Goal: Information Seeking & Learning: Learn about a topic

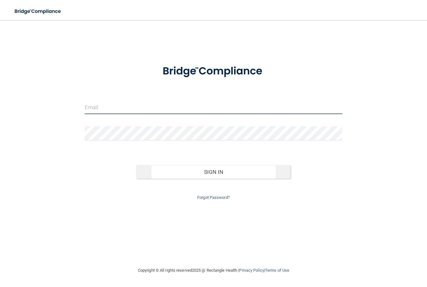
type input "[EMAIL_ADDRESS][DOMAIN_NAME]"
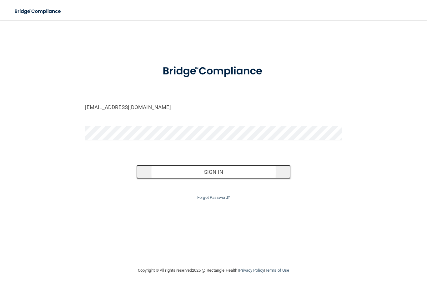
click at [215, 171] on button "Sign In" at bounding box center [213, 172] width 154 height 14
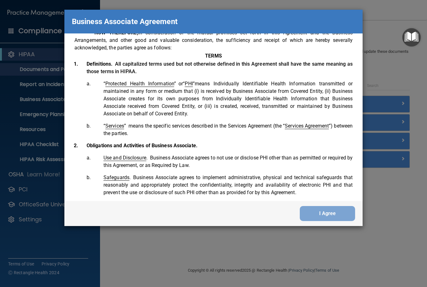
scroll to position [187, 0]
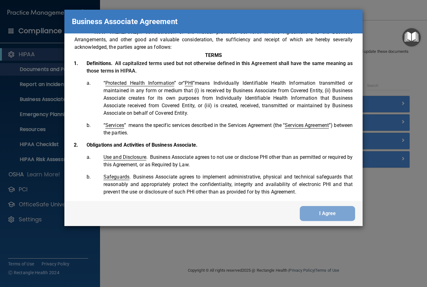
click at [126, 166] on li "Use and Disclosure . Business Associate agrees to not use or disclose PHI other…" at bounding box center [222, 160] width 261 height 15
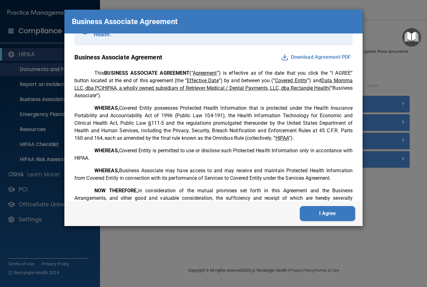
scroll to position [8, 0]
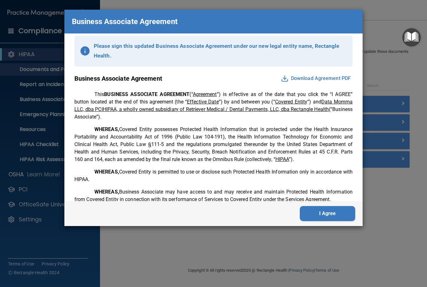
click at [315, 216] on button "I Agree" at bounding box center [327, 213] width 55 height 15
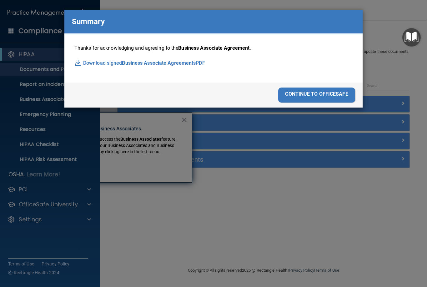
click at [332, 95] on div "continue to officesafe" at bounding box center [316, 94] width 77 height 15
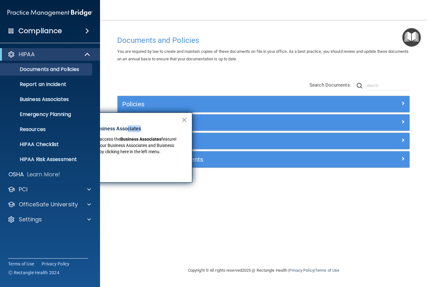
drag, startPoint x: 128, startPoint y: 119, endPoint x: 166, endPoint y: 125, distance: 38.6
click at [171, 125] on div "× New Location for Business Associates We've made it easier to access the Busin…" at bounding box center [117, 147] width 150 height 70
click at [154, 170] on div "Got it!" at bounding box center [118, 165] width 126 height 17
click at [186, 120] on button "×" at bounding box center [184, 120] width 6 height 10
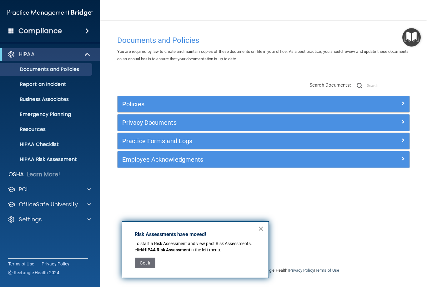
click at [261, 231] on button "×" at bounding box center [261, 228] width 6 height 10
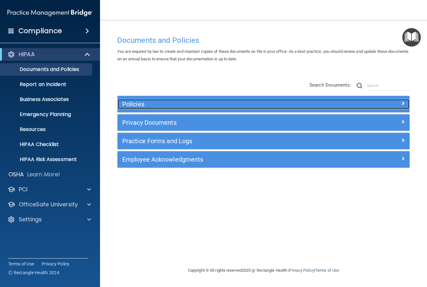
click at [234, 107] on h5 "Policies" at bounding box center [227, 104] width 210 height 7
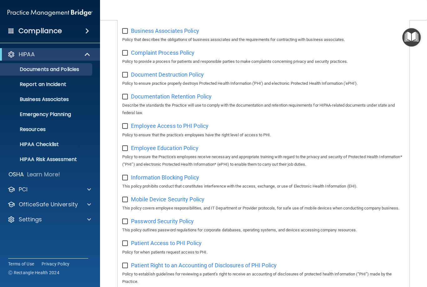
scroll to position [14, 0]
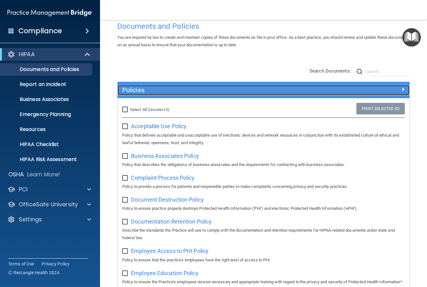
click at [386, 91] on div at bounding box center [372, 88] width 73 height 7
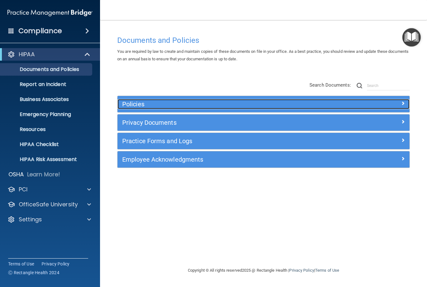
scroll to position [0, 0]
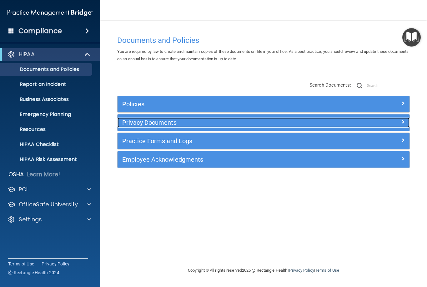
click at [310, 124] on h5 "Privacy Documents" at bounding box center [227, 122] width 210 height 7
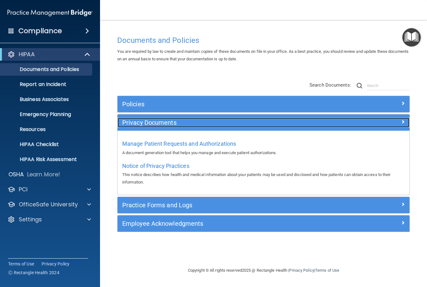
click at [332, 122] on div "Privacy Documents" at bounding box center [226, 122] width 219 height 10
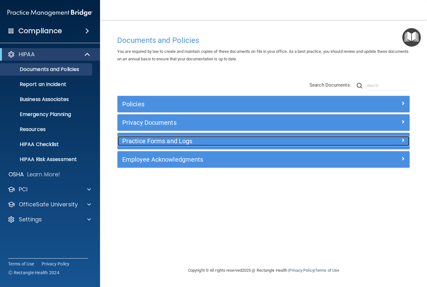
click at [325, 139] on h5 "Practice Forms and Logs" at bounding box center [227, 140] width 210 height 7
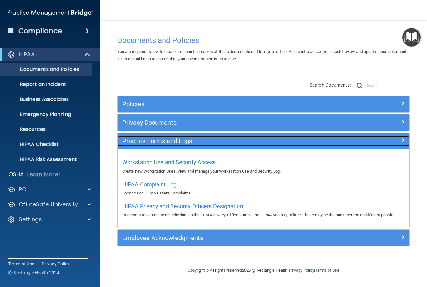
click at [325, 139] on h5 "Practice Forms and Logs" at bounding box center [227, 140] width 210 height 7
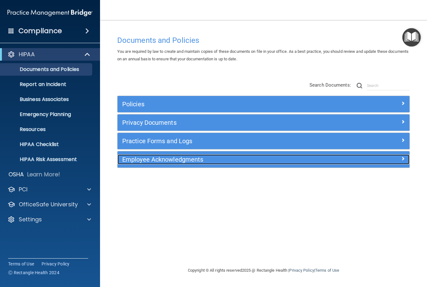
click at [187, 161] on h5 "Employee Acknowledgments" at bounding box center [227, 159] width 210 height 7
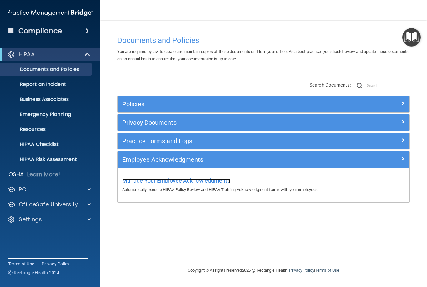
click at [193, 181] on span "Manage Your Employee Acknowledgments" at bounding box center [176, 180] width 108 height 7
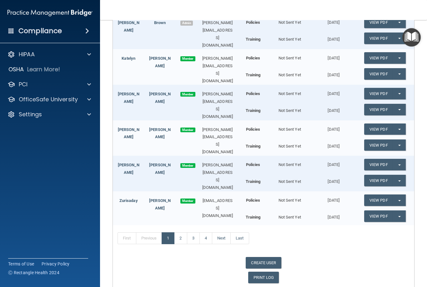
scroll to position [139, 0]
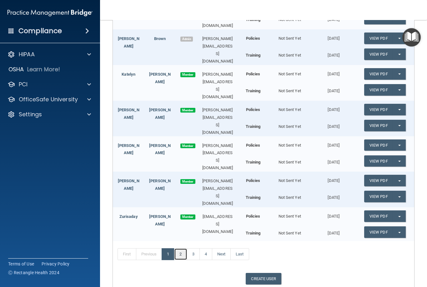
click at [180, 248] on link "2" at bounding box center [180, 254] width 13 height 12
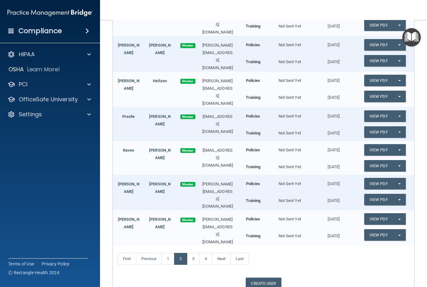
scroll to position [170, 0]
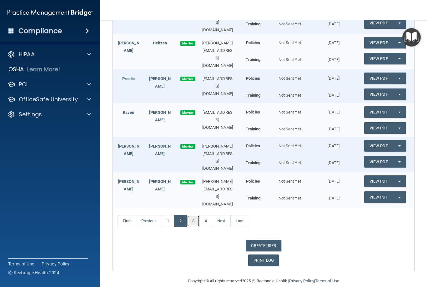
click at [195, 215] on link "3" at bounding box center [193, 221] width 13 height 12
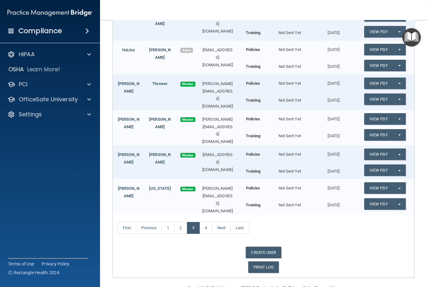
scroll to position [238, 0]
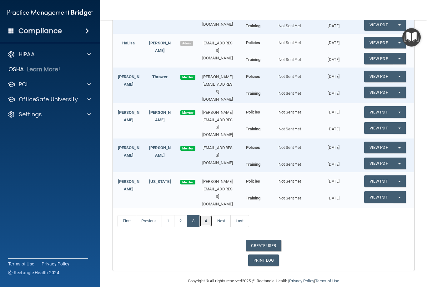
click at [206, 215] on link "4" at bounding box center [205, 221] width 13 height 12
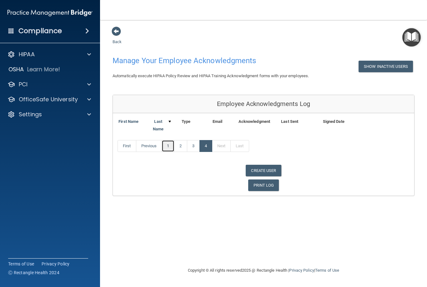
click at [171, 146] on link "1" at bounding box center [167, 146] width 13 height 12
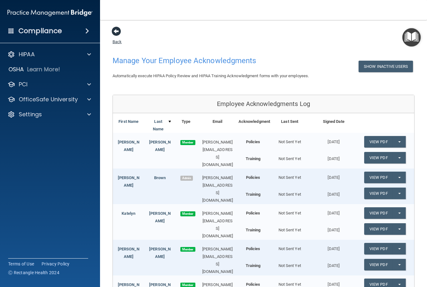
click at [113, 32] on span at bounding box center [116, 31] width 9 height 9
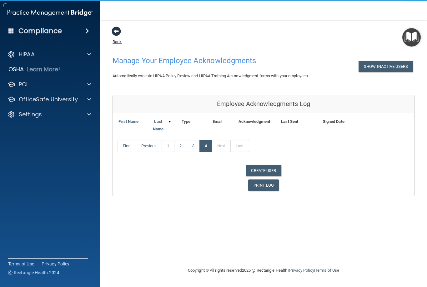
click at [115, 31] on span at bounding box center [116, 31] width 9 height 9
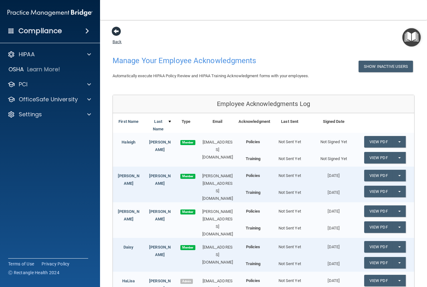
click at [116, 33] on span at bounding box center [116, 31] width 9 height 9
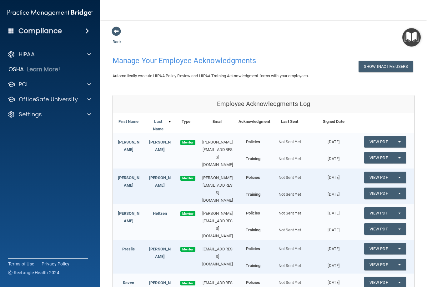
click at [87, 34] on span at bounding box center [87, 30] width 4 height 7
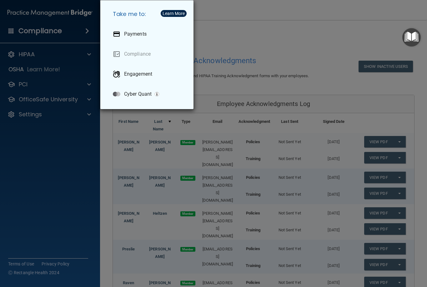
click at [224, 35] on div "Take me to: Payments Compliance Engagement Cyber Quant" at bounding box center [213, 143] width 427 height 287
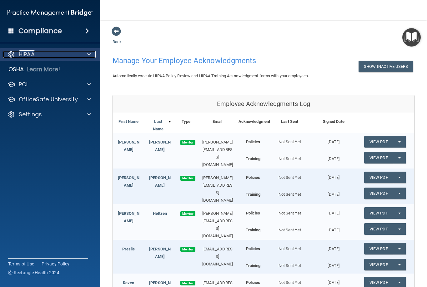
click at [87, 56] on div at bounding box center [88, 54] width 16 height 7
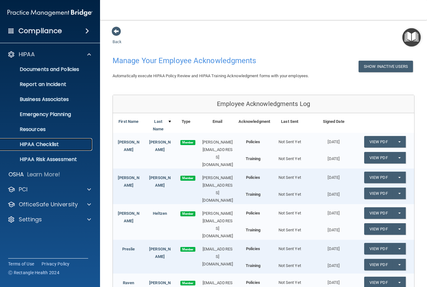
click at [61, 144] on p "HIPAA Checklist" at bounding box center [46, 144] width 85 height 6
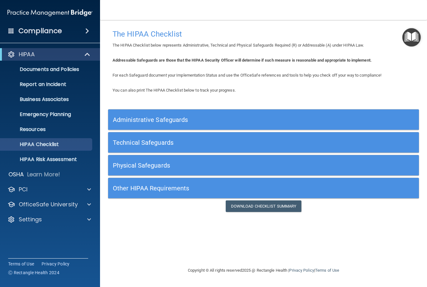
click at [185, 122] on h5 "Administrative Safeguards" at bounding box center [225, 119] width 224 height 7
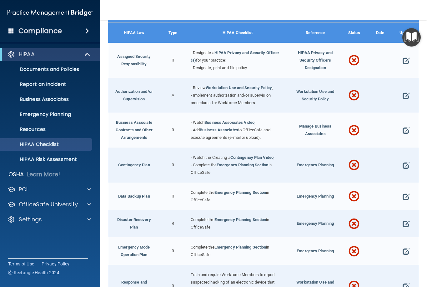
scroll to position [121, 0]
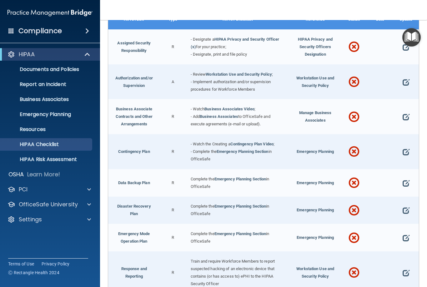
drag, startPoint x: 233, startPoint y: 84, endPoint x: 186, endPoint y: 85, distance: 47.5
click at [186, 85] on div "- Review Workstation Use and Security Policy ; - Implement authorization and/or…" at bounding box center [237, 81] width 103 height 35
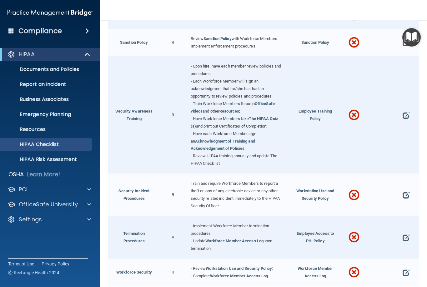
scroll to position [558, 0]
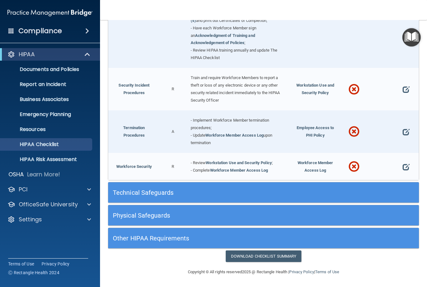
click at [178, 193] on h5 "Technical Safeguards" at bounding box center [225, 192] width 224 height 7
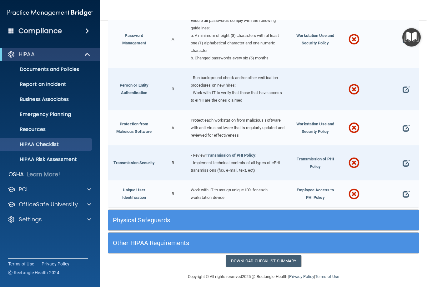
scroll to position [1051, 0]
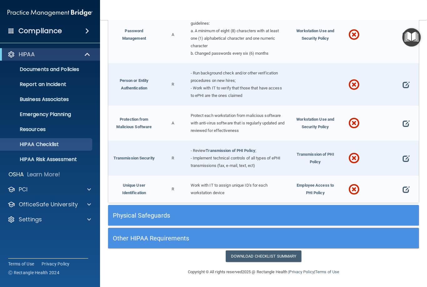
click at [161, 215] on h5 "Physical Safeguards" at bounding box center [225, 215] width 224 height 7
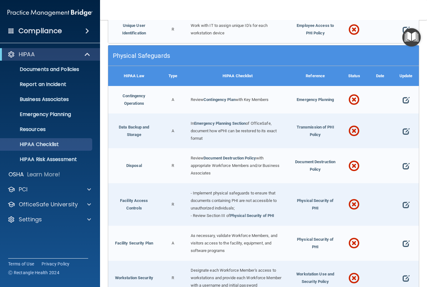
scroll to position [1189, 0]
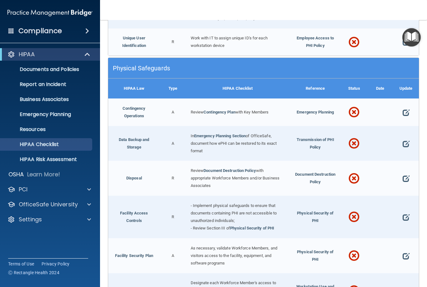
click at [213, 72] on h5 "Physical Safeguards" at bounding box center [225, 68] width 224 height 7
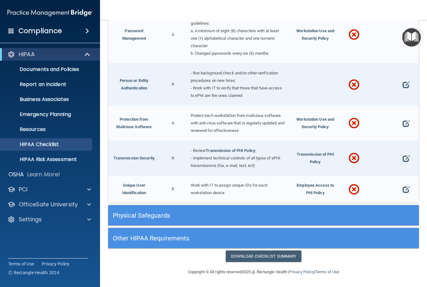
click at [177, 241] on h5 "Other HIPAA Requirements" at bounding box center [225, 238] width 224 height 7
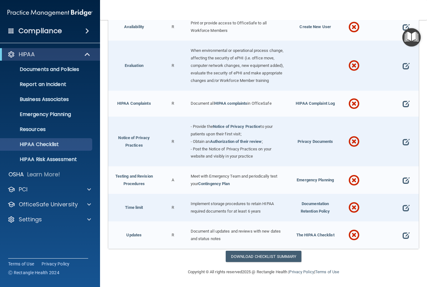
scroll to position [1218, 0]
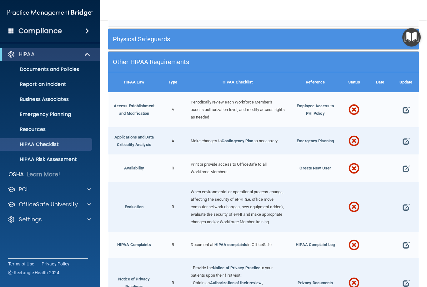
click at [161, 65] on h5 "Other HIPAA Requirements" at bounding box center [225, 61] width 224 height 7
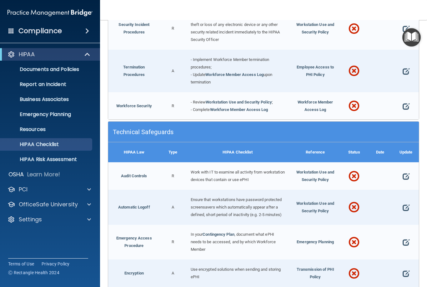
click at [179, 135] on h5 "Technical Safeguards" at bounding box center [225, 131] width 224 height 7
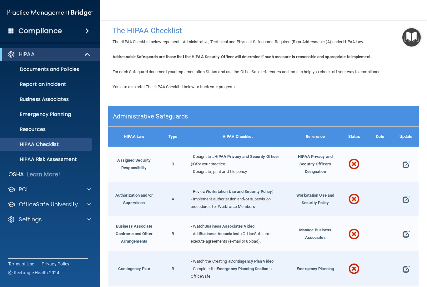
scroll to position [0, 0]
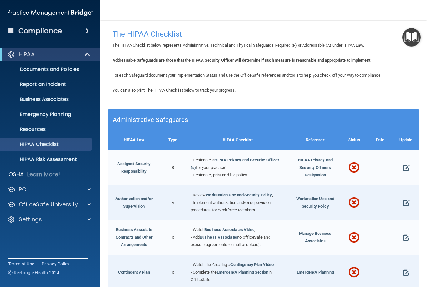
click at [172, 123] on div "Administrative Safeguards" at bounding box center [224, 119] width 233 height 14
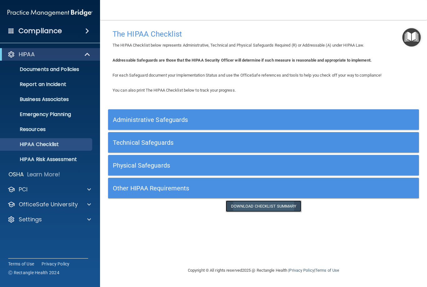
click at [252, 207] on link "Download Checklist Summary" at bounding box center [264, 206] width 76 height 12
click at [77, 161] on p "HIPAA Risk Assessment" at bounding box center [46, 159] width 85 height 6
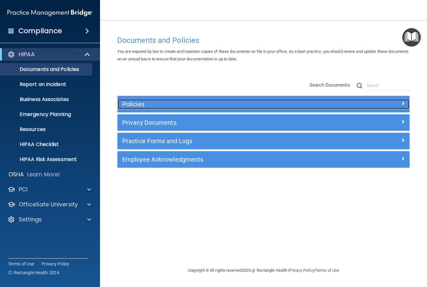
click at [147, 105] on h5 "Policies" at bounding box center [227, 104] width 210 height 7
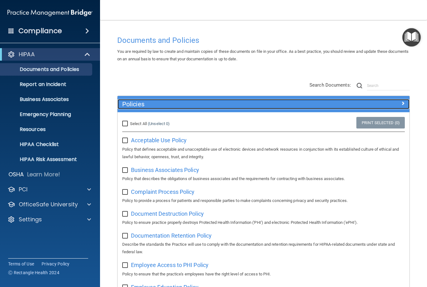
click at [147, 105] on h5 "Policies" at bounding box center [227, 104] width 210 height 7
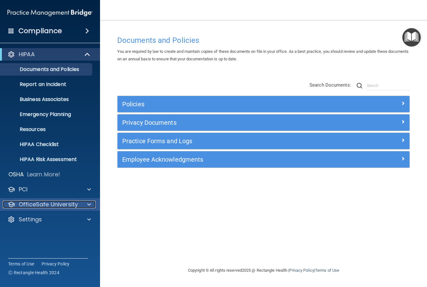
click at [81, 206] on div at bounding box center [88, 204] width 16 height 7
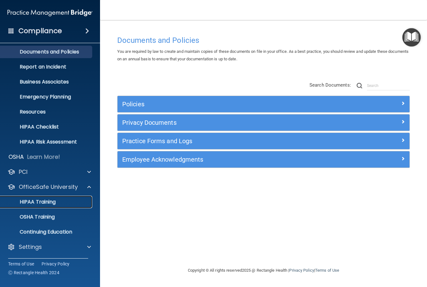
click at [79, 203] on div "HIPAA Training" at bounding box center [46, 202] width 85 height 6
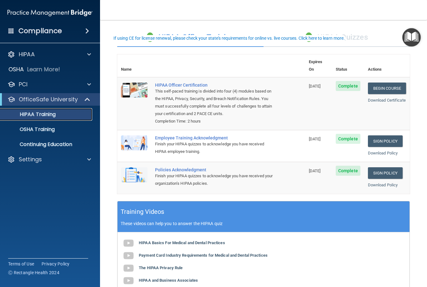
scroll to position [24, 0]
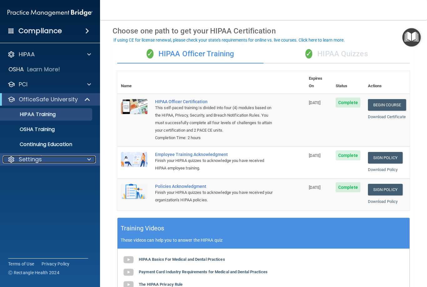
click at [38, 157] on p "Settings" at bounding box center [30, 159] width 23 height 7
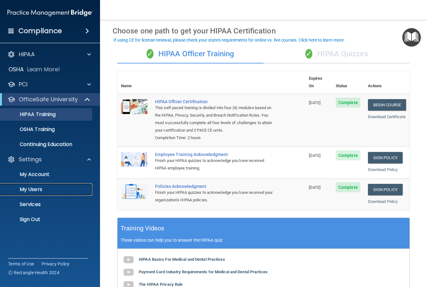
click at [39, 188] on p "My Users" at bounding box center [46, 189] width 85 height 6
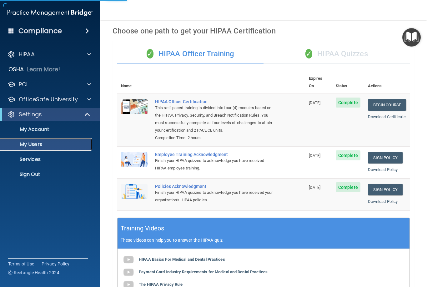
select select "20"
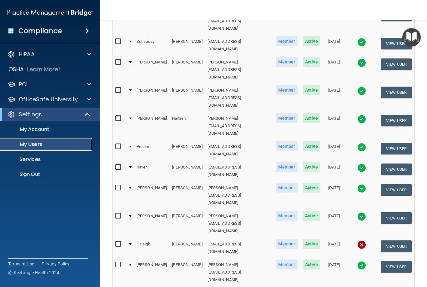
scroll to position [242, 0]
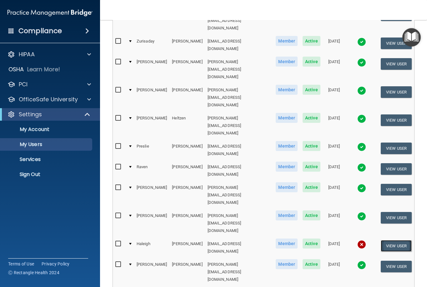
click at [383, 240] on button "View User" at bounding box center [395, 246] width 31 height 12
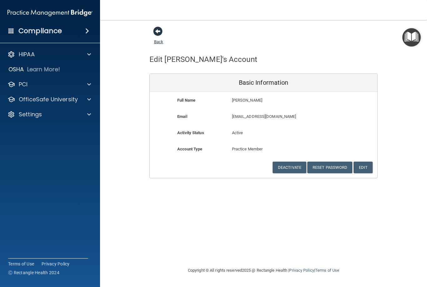
click at [160, 41] on link "Back" at bounding box center [158, 38] width 9 height 12
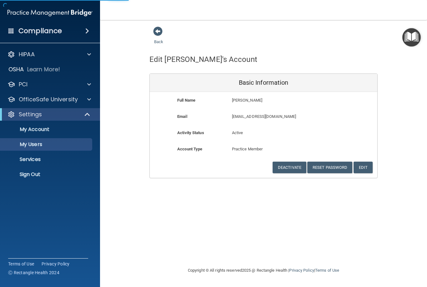
select select "20"
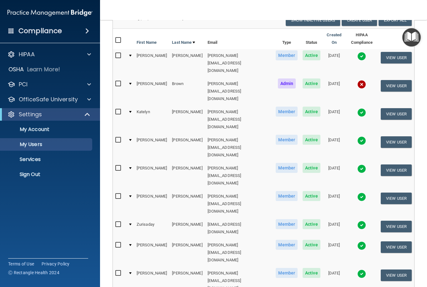
scroll to position [59, 0]
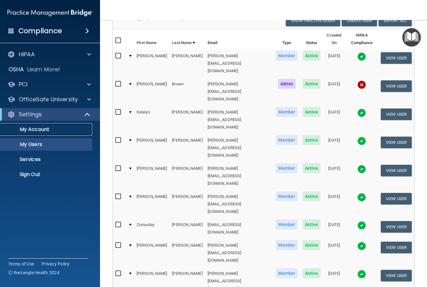
click at [37, 132] on p "My Account" at bounding box center [46, 129] width 85 height 6
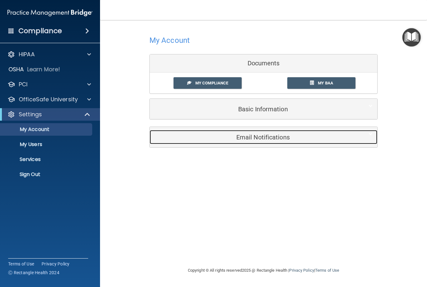
click at [198, 140] on h5 "Email Notifications" at bounding box center [253, 137] width 199 height 7
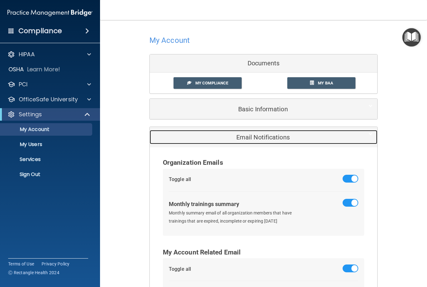
click at [233, 140] on h5 "Email Notifications" at bounding box center [253, 137] width 199 height 7
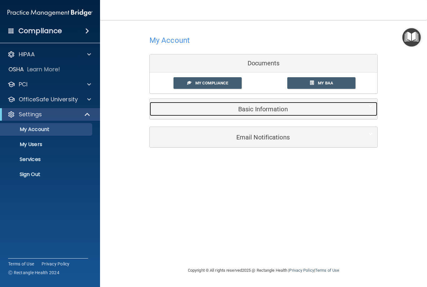
click at [223, 113] on div "Basic Information" at bounding box center [254, 109] width 208 height 14
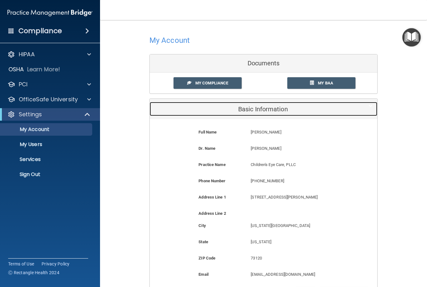
click at [234, 110] on h5 "Basic Information" at bounding box center [253, 109] width 199 height 7
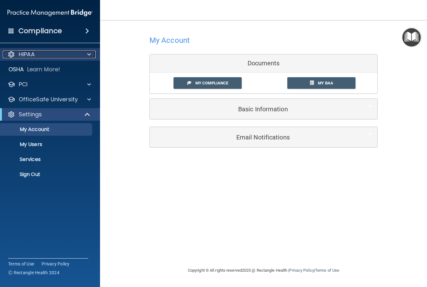
click at [44, 54] on div "HIPAA" at bounding box center [41, 54] width 77 height 7
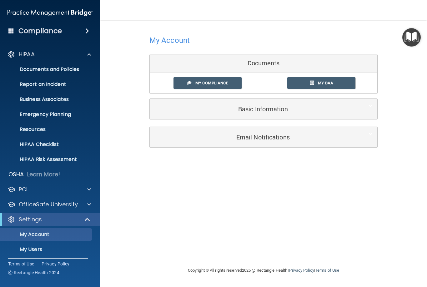
click at [280, 179] on div "My Account Documents My Compliance My Compliance My BAA Basic Information Full …" at bounding box center [263, 143] width 302 height 234
click at [410, 41] on img "Open Resource Center" at bounding box center [411, 37] width 18 height 18
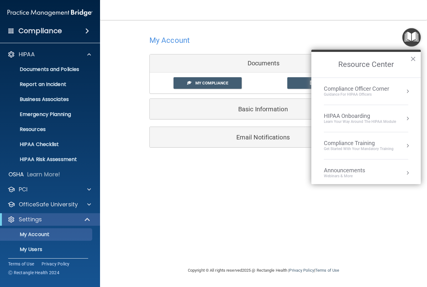
click at [410, 41] on img "Open Resource Center" at bounding box center [411, 37] width 18 height 18
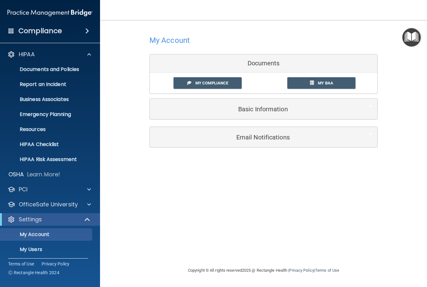
click at [33, 35] on h4 "Compliance" at bounding box center [39, 31] width 43 height 9
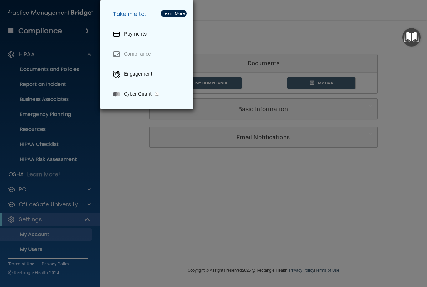
click at [220, 33] on div "Take me to: Payments Compliance Engagement Cyber Quant" at bounding box center [213, 143] width 427 height 287
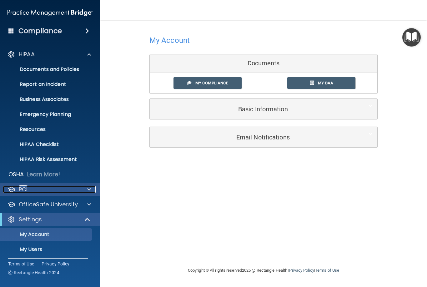
click at [54, 191] on div "PCI" at bounding box center [41, 189] width 77 height 7
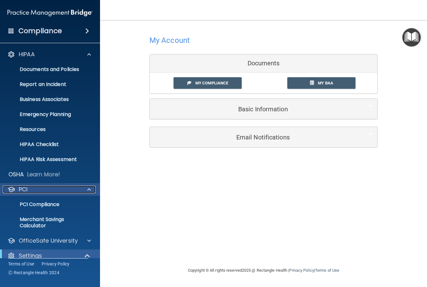
click at [54, 191] on div "PCI" at bounding box center [41, 189] width 77 height 7
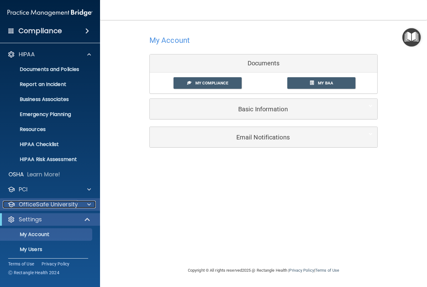
click at [54, 205] on p "OfficeSafe University" at bounding box center [48, 204] width 59 height 7
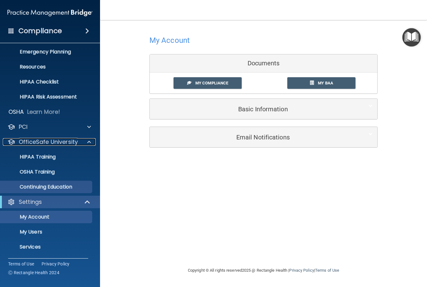
scroll to position [77, 0]
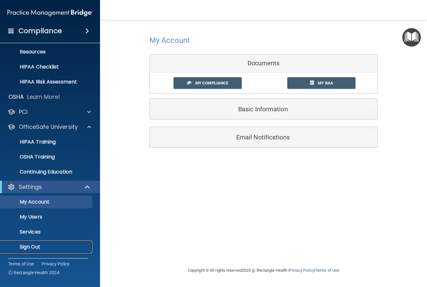
click at [35, 249] on p "Sign Out" at bounding box center [46, 247] width 85 height 6
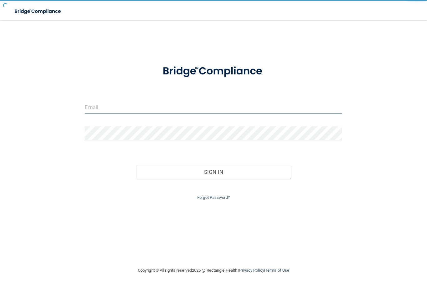
type input "[EMAIL_ADDRESS][DOMAIN_NAME]"
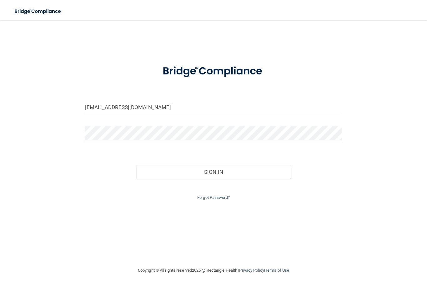
drag, startPoint x: 363, startPoint y: 0, endPoint x: 413, endPoint y: 15, distance: 51.8
click at [413, 15] on nav "Toggle navigation [PERSON_NAME] [EMAIL_ADDRESS][DOMAIN_NAME] Manage My Enterpri…" at bounding box center [213, 10] width 427 height 20
drag, startPoint x: 405, startPoint y: 0, endPoint x: 357, endPoint y: 170, distance: 177.0
click at [357, 170] on div "[EMAIL_ADDRESS][DOMAIN_NAME] Invalid email/password. You don't have permission …" at bounding box center [213, 143] width 402 height 234
drag, startPoint x: 384, startPoint y: 0, endPoint x: 397, endPoint y: 13, distance: 18.6
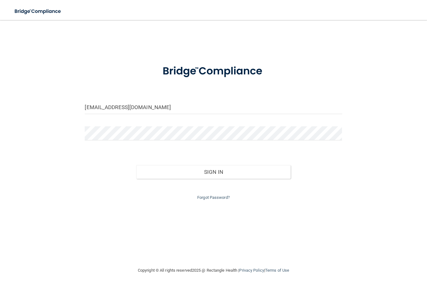
click at [397, 13] on nav "Toggle navigation [PERSON_NAME] [EMAIL_ADDRESS][DOMAIN_NAME] Manage My Enterpri…" at bounding box center [213, 10] width 427 height 20
